Goal: Transaction & Acquisition: Purchase product/service

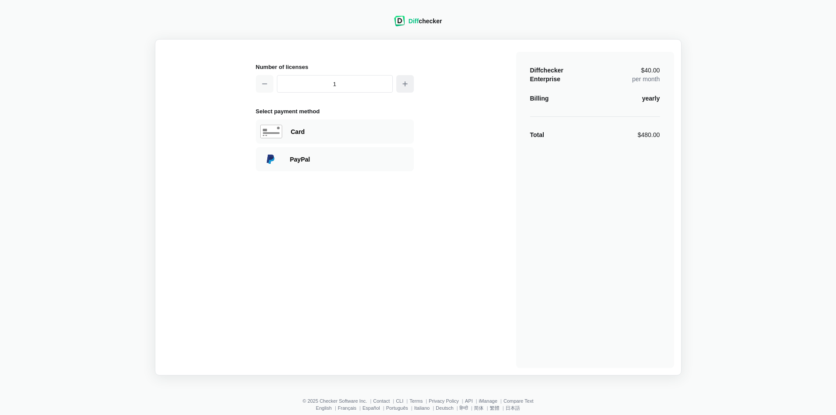
click at [414, 86] on button "button" at bounding box center [405, 84] width 18 height 18
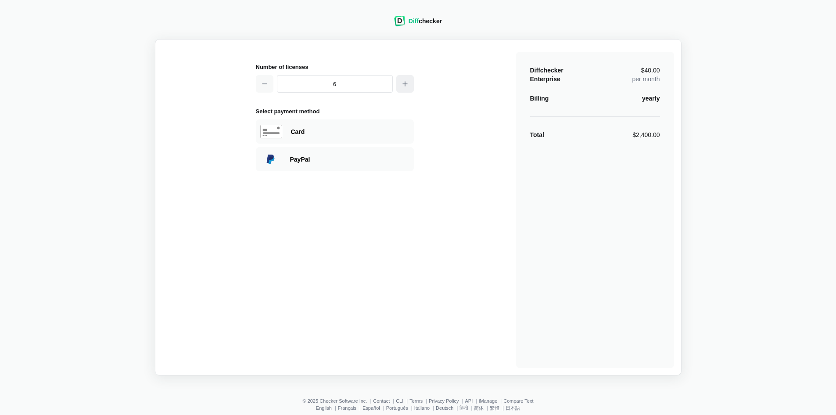
click at [414, 86] on button "button" at bounding box center [405, 84] width 18 height 18
click at [260, 78] on button "button" at bounding box center [265, 84] width 18 height 18
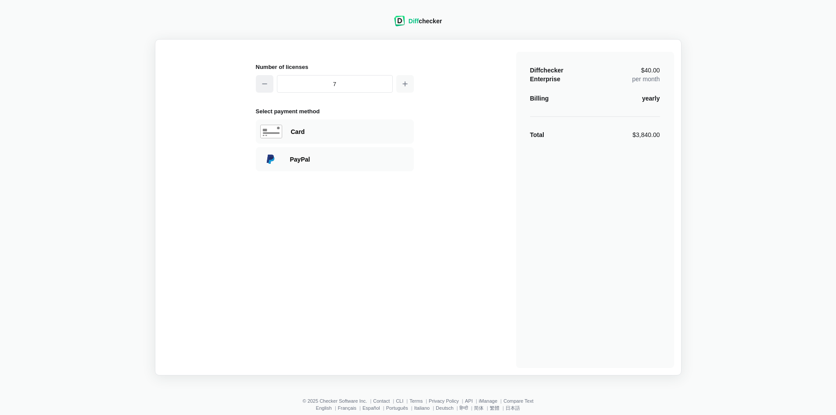
click at [260, 78] on button "button" at bounding box center [265, 84] width 18 height 18
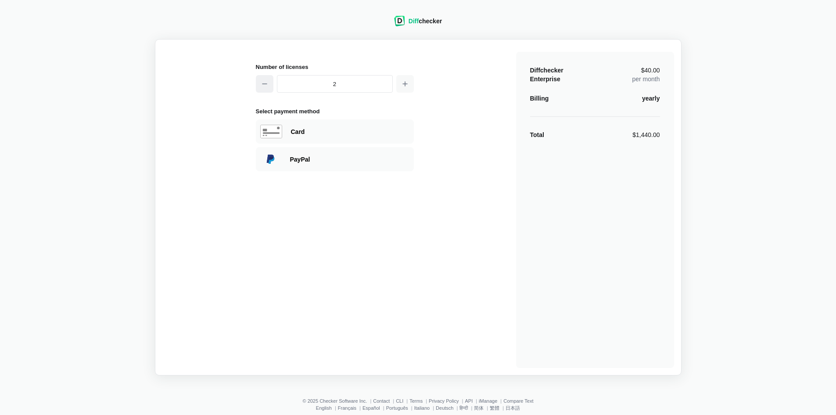
click at [260, 78] on button "button" at bounding box center [265, 84] width 18 height 18
click at [403, 86] on icon "button" at bounding box center [405, 83] width 7 height 7
click at [398, 89] on button "button" at bounding box center [405, 84] width 18 height 18
click at [398, 79] on button "button" at bounding box center [405, 84] width 18 height 18
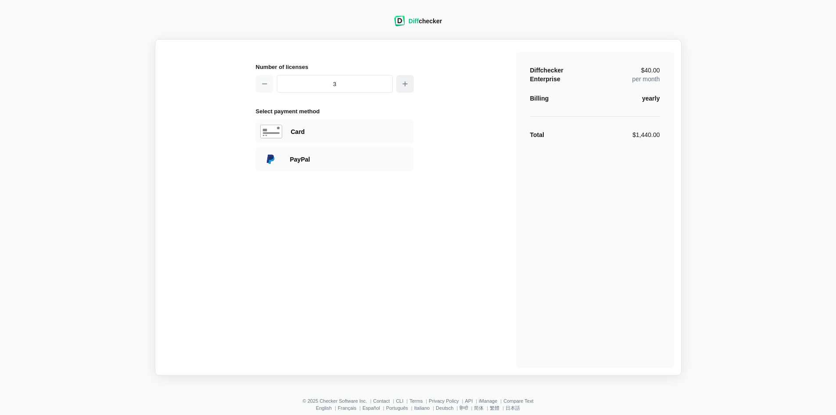
type input "4"
click at [402, 82] on icon "button" at bounding box center [405, 83] width 7 height 7
click at [407, 88] on button "button" at bounding box center [405, 84] width 18 height 18
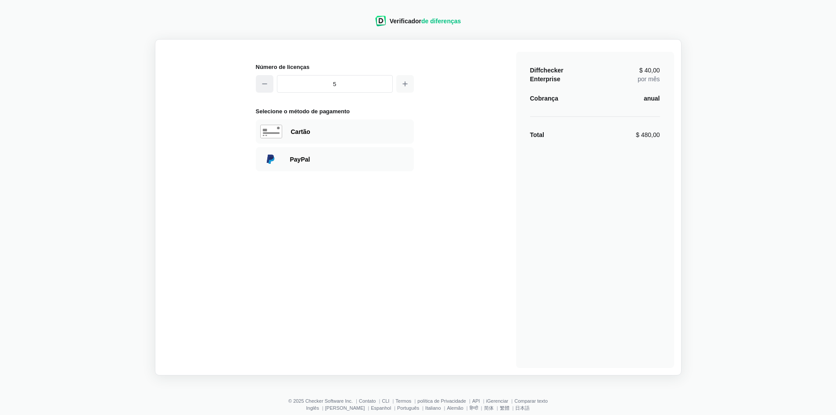
click at [269, 90] on button "button" at bounding box center [265, 84] width 18 height 18
type input "4"
click at [645, 99] on font "anual" at bounding box center [652, 98] width 16 height 7
click at [650, 136] on font "$ 480,00" at bounding box center [648, 134] width 24 height 7
click at [342, 133] on div "Cartão" at bounding box center [350, 131] width 119 height 9
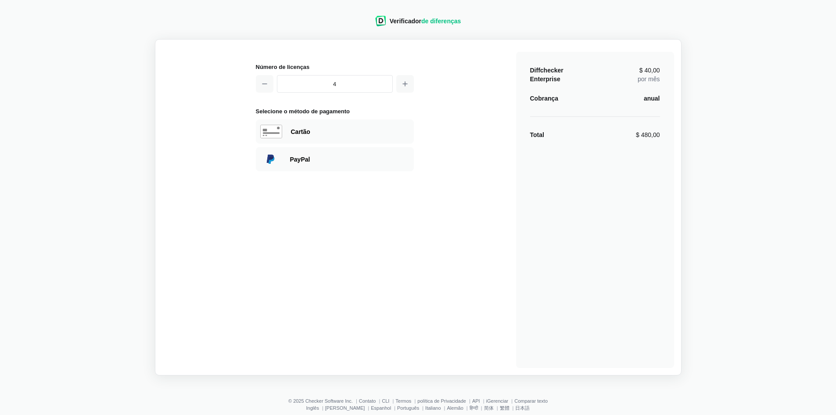
select select "[GEOGRAPHIC_DATA]"
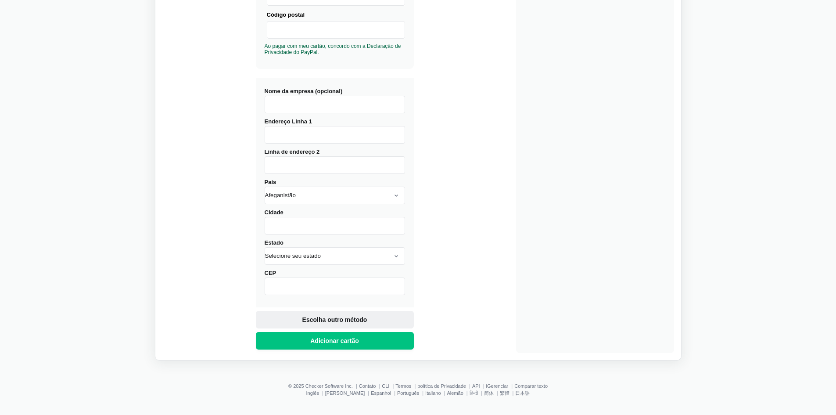
click at [330, 322] on font "Escolha outro método" at bounding box center [335, 319] width 65 height 7
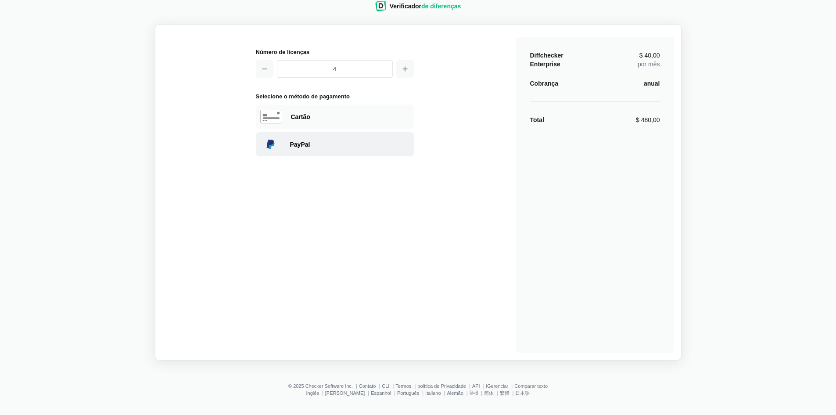
click at [303, 148] on div "PayPal" at bounding box center [349, 144] width 119 height 9
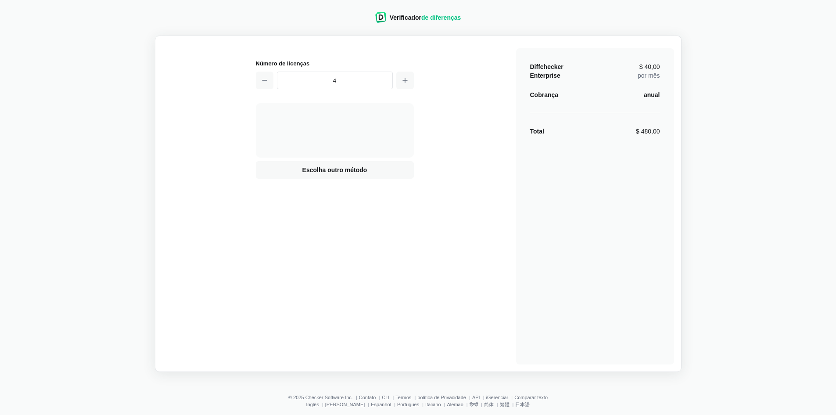
scroll to position [0, 0]
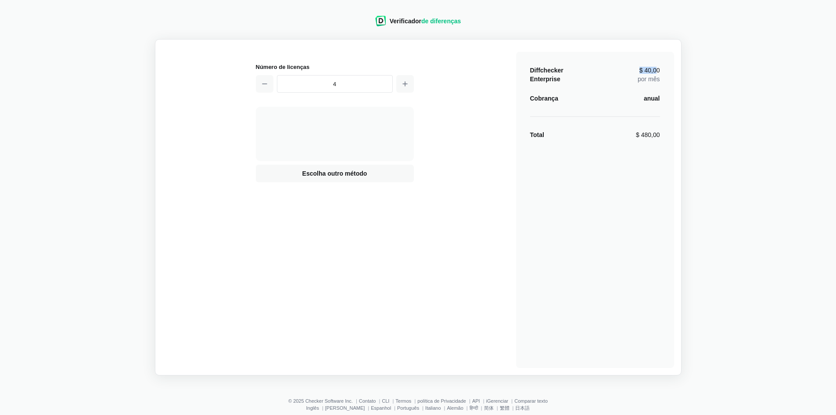
drag, startPoint x: 656, startPoint y: 72, endPoint x: 599, endPoint y: 77, distance: 57.2
click at [599, 76] on div "Diffchecker Enterprise $ 40,00 por mês" at bounding box center [595, 75] width 130 height 18
drag, startPoint x: 668, startPoint y: 136, endPoint x: 572, endPoint y: 140, distance: 96.3
click at [593, 146] on div "Diffchecker Enterprise $ 40,00 por mês Cobrança anual Total $ 480,00" at bounding box center [595, 210] width 158 height 316
click at [259, 83] on button "button" at bounding box center [265, 84] width 18 height 18
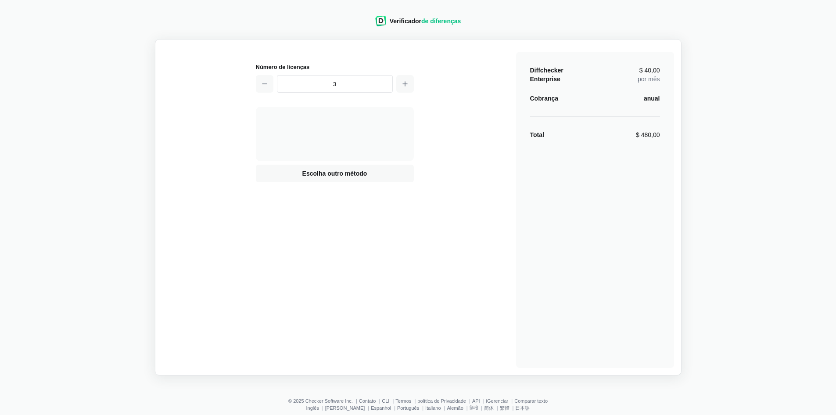
click at [420, 77] on div "Número de licenças 3 Visa MasterCard Union Pay American Express JCB Discover Di…" at bounding box center [418, 207] width 512 height 321
drag, startPoint x: 393, startPoint y: 94, endPoint x: 403, endPoint y: 92, distance: 9.8
click at [402, 93] on div "Número de licenças 3" at bounding box center [335, 79] width 158 height 34
click at [407, 87] on icon "button" at bounding box center [405, 83] width 7 height 7
type input "4"
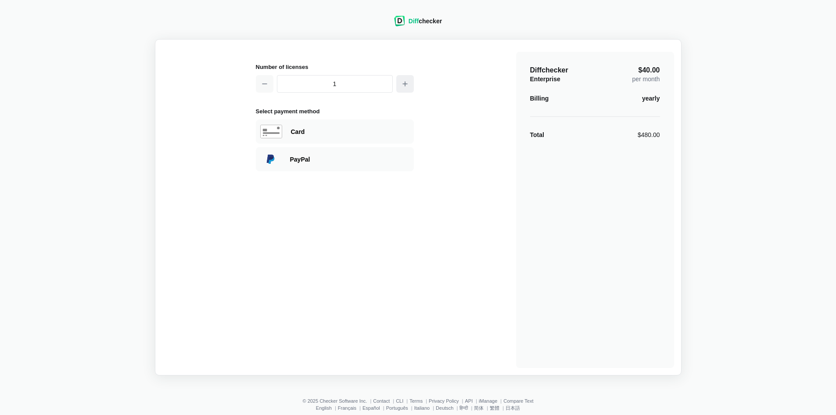
click at [402, 81] on icon "button" at bounding box center [405, 83] width 7 height 7
click at [402, 87] on button "button" at bounding box center [405, 84] width 18 height 18
type input "4"
